Goal: Task Accomplishment & Management: Complete application form

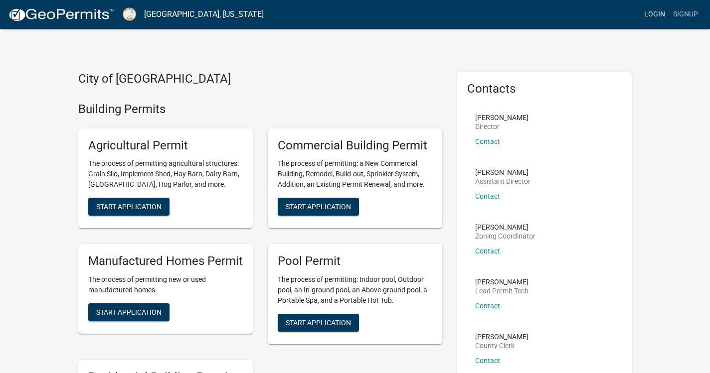
click at [654, 12] on link "Login" at bounding box center [654, 14] width 29 height 19
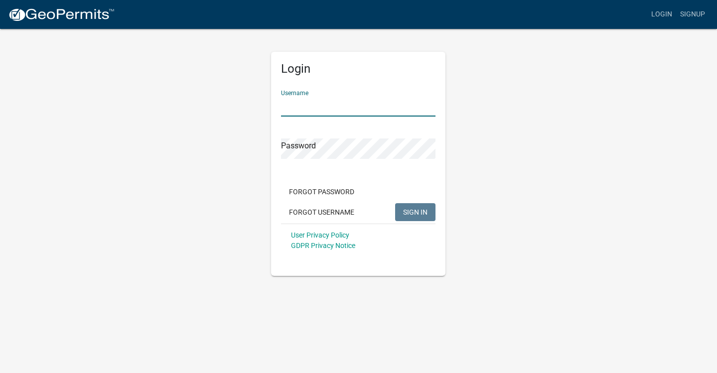
type input "fce"
click at [412, 211] on span "SIGN IN" at bounding box center [415, 212] width 24 height 8
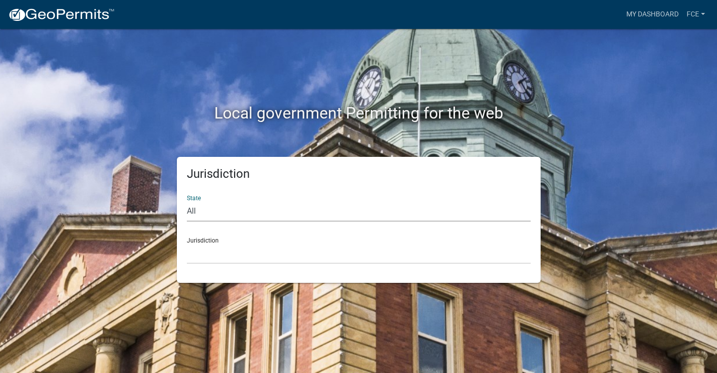
select select "[US_STATE]"
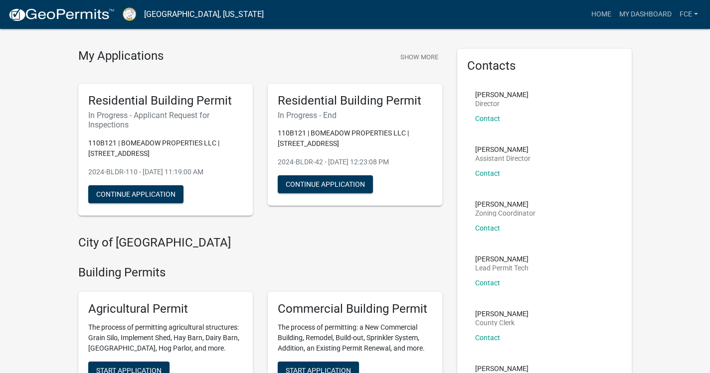
scroll to position [22, 0]
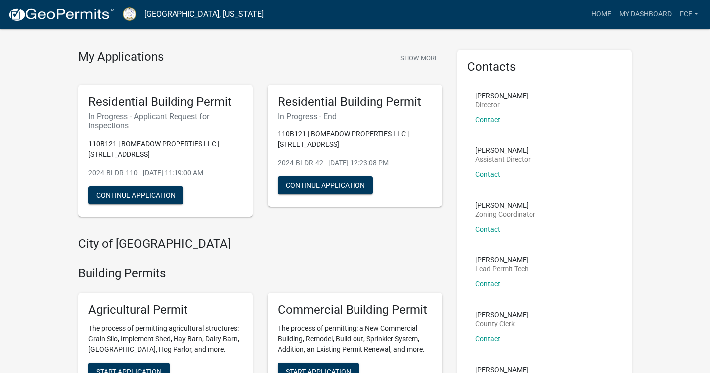
click at [290, 99] on h5 "Residential Building Permit" at bounding box center [355, 102] width 155 height 14
click at [154, 103] on h5 "Residential Building Permit" at bounding box center [165, 102] width 155 height 14
click at [423, 58] on button "Show More" at bounding box center [419, 58] width 46 height 16
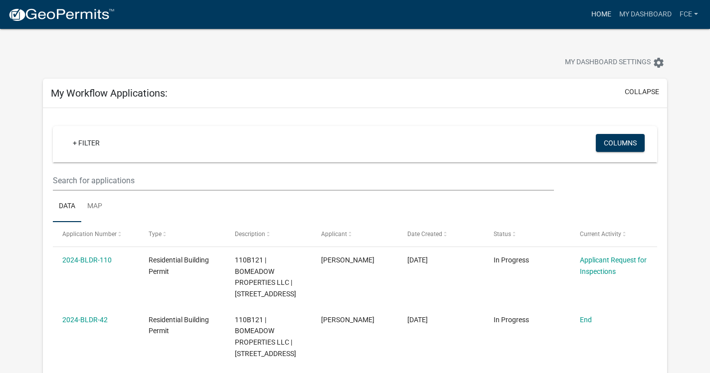
click at [593, 12] on link "Home" at bounding box center [601, 14] width 28 height 19
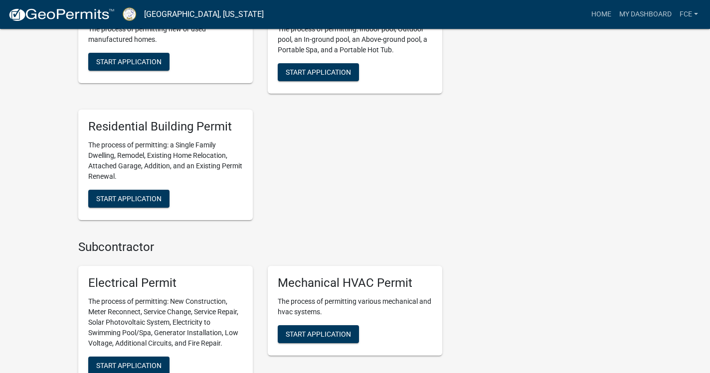
scroll to position [436, 0]
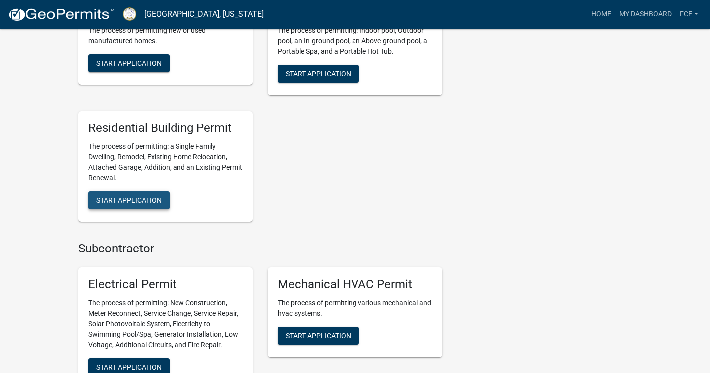
click at [139, 197] on span "Start Application" at bounding box center [128, 200] width 65 height 8
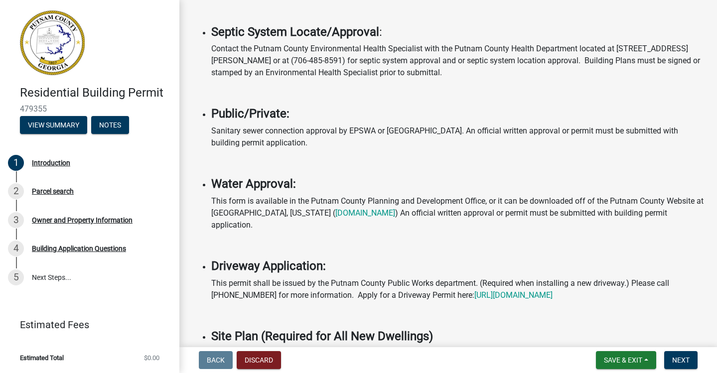
scroll to position [288, 0]
click at [347, 217] on link "[DOMAIN_NAME]" at bounding box center [365, 212] width 60 height 9
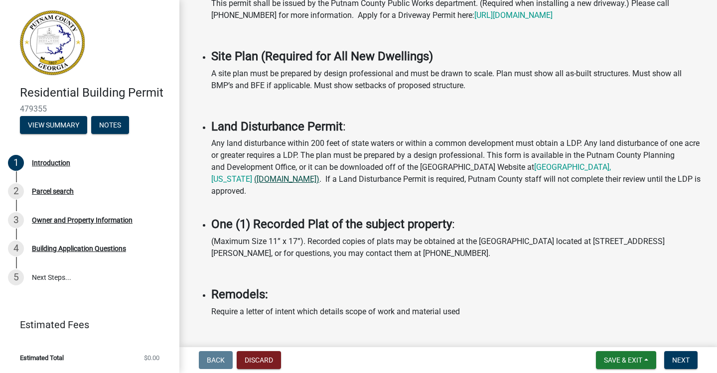
scroll to position [566, 0]
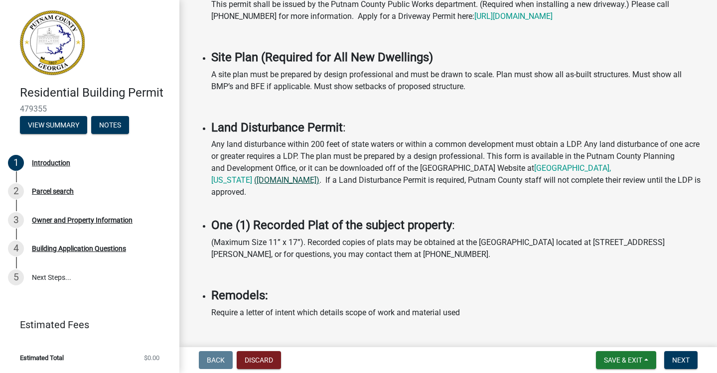
click at [319, 180] on link "([DOMAIN_NAME])" at bounding box center [286, 179] width 65 height 9
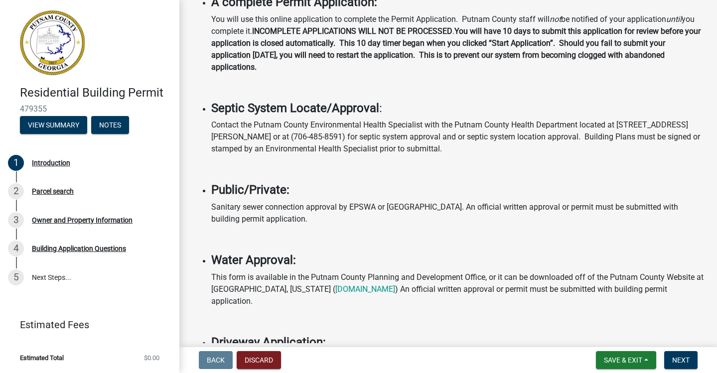
scroll to position [211, 0]
